Goal: Find specific page/section: Find specific page/section

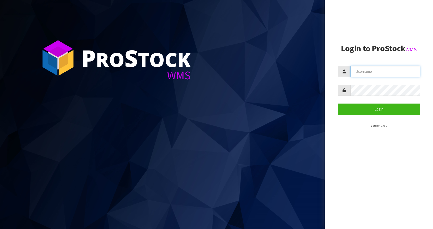
click at [372, 72] on input "text" at bounding box center [386, 71] width 70 height 11
type input "[EMAIL_ADDRESS][DOMAIN_NAME]"
click at [338, 104] on button "Login" at bounding box center [379, 109] width 83 height 11
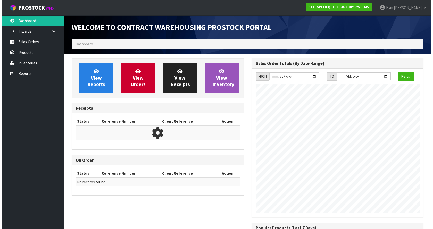
scroll to position [211, 180]
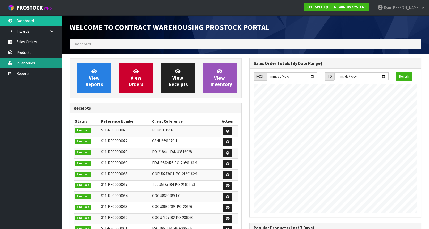
drag, startPoint x: 145, startPoint y: 44, endPoint x: 28, endPoint y: 61, distance: 117.5
click at [28, 61] on link "Inventories" at bounding box center [31, 63] width 62 height 11
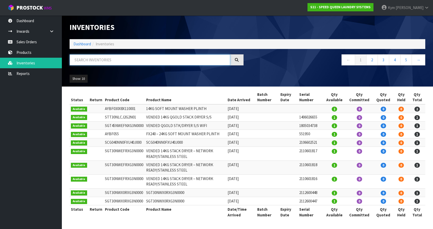
drag, startPoint x: 93, startPoint y: 46, endPoint x: 82, endPoint y: 60, distance: 17.5
click at [80, 61] on input "text" at bounding box center [150, 59] width 161 height 11
paste input "SA055NNN0RXG6W0000"
type input "SA055NNN0RXG6W0000"
